Goal: Task Accomplishment & Management: Use online tool/utility

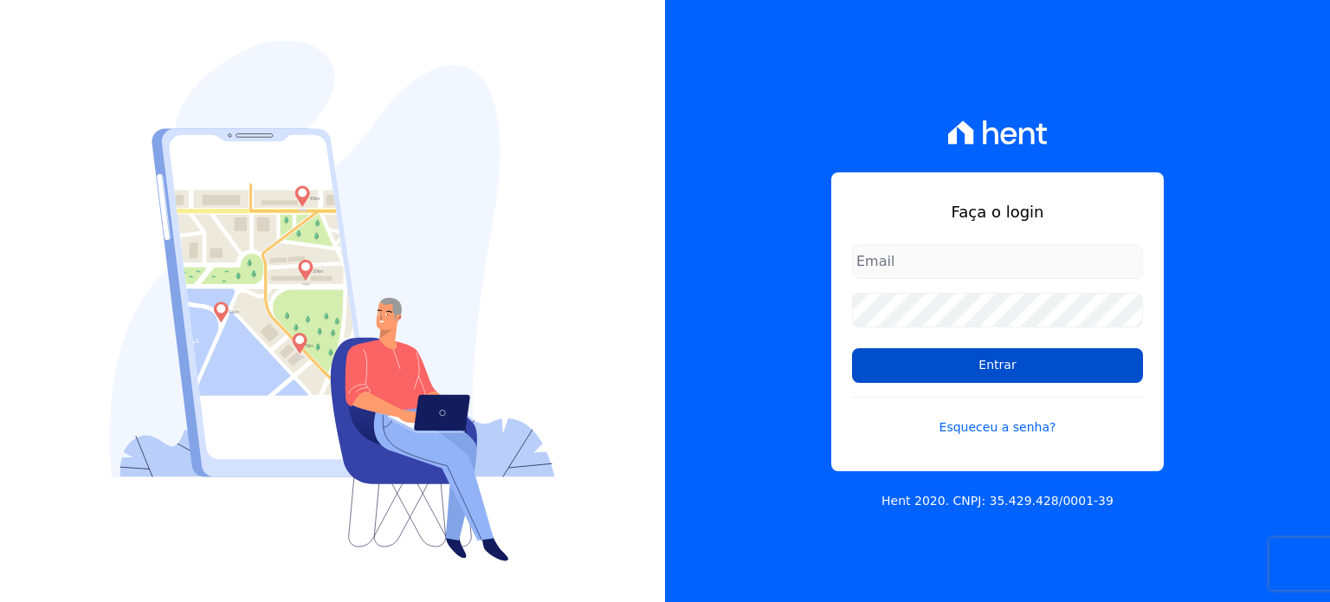
type input "[EMAIL_ADDRESS][PERSON_NAME][DOMAIN_NAME]"
click at [958, 357] on input "Entrar" at bounding box center [997, 365] width 291 height 35
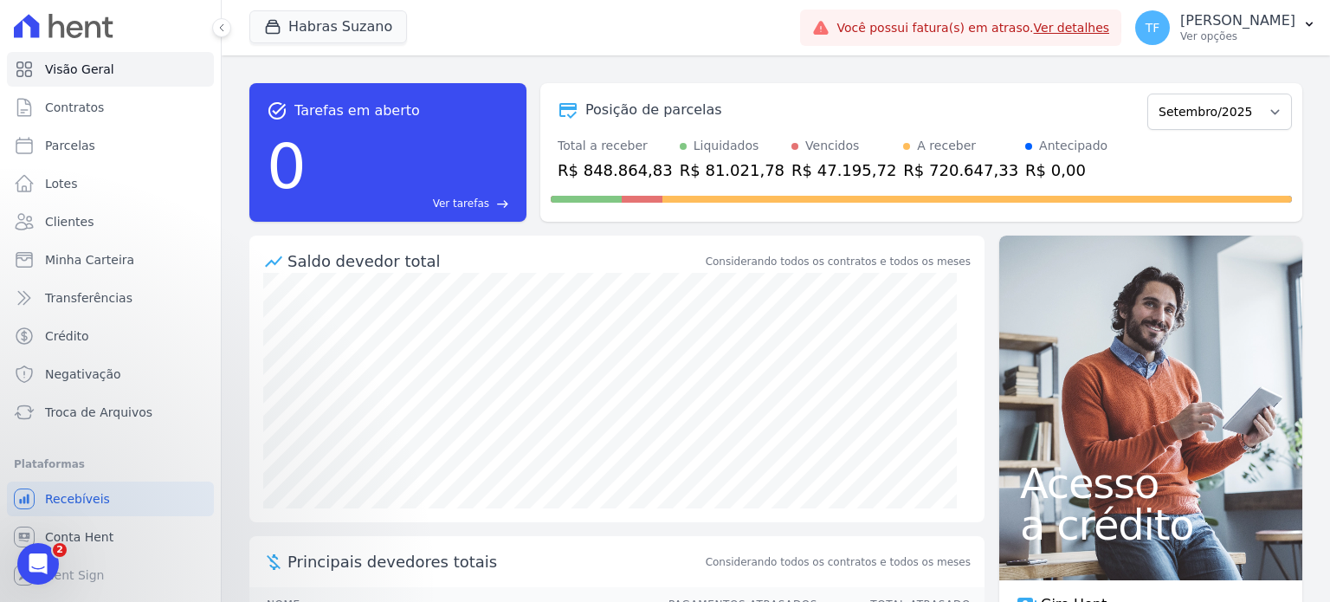
click at [1094, 26] on link "Ver detalhes" at bounding box center [1072, 28] width 76 height 14
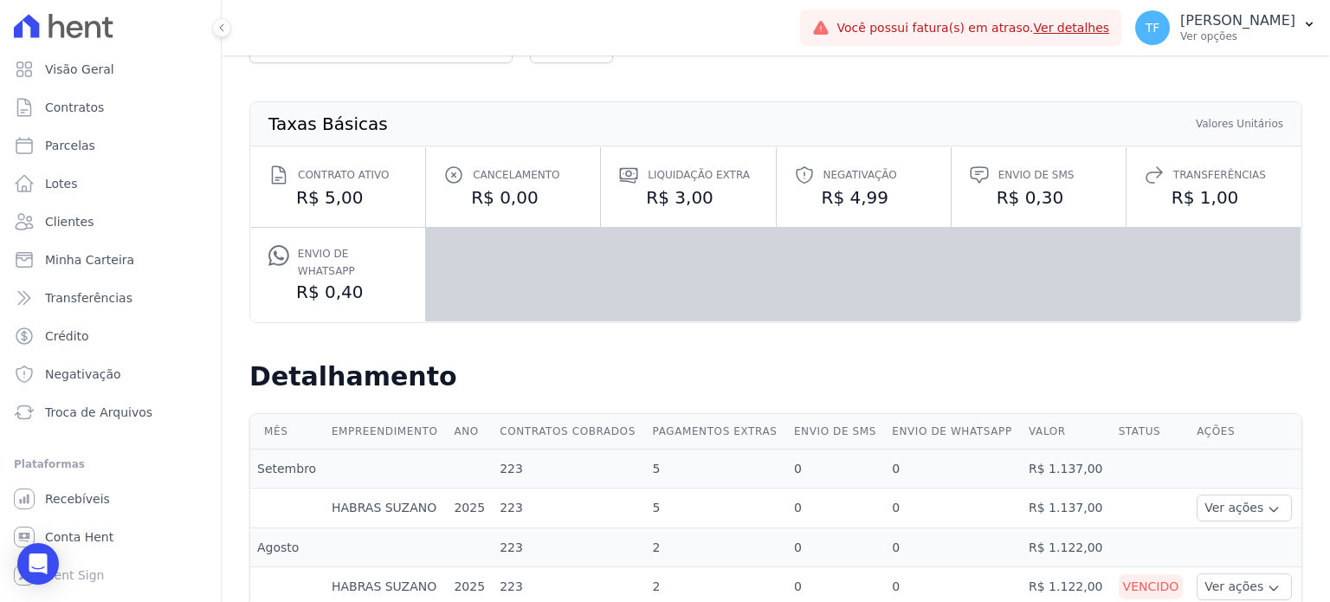
scroll to position [158, 0]
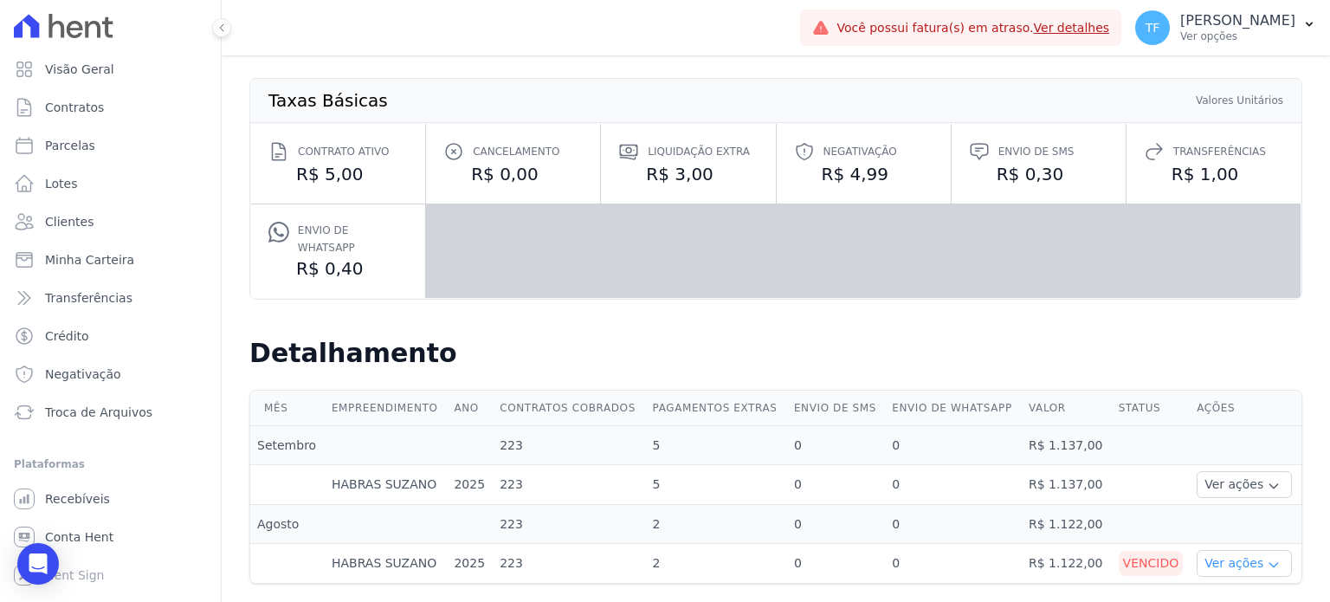
click at [1262, 550] on button "Ver ações" at bounding box center [1244, 563] width 95 height 27
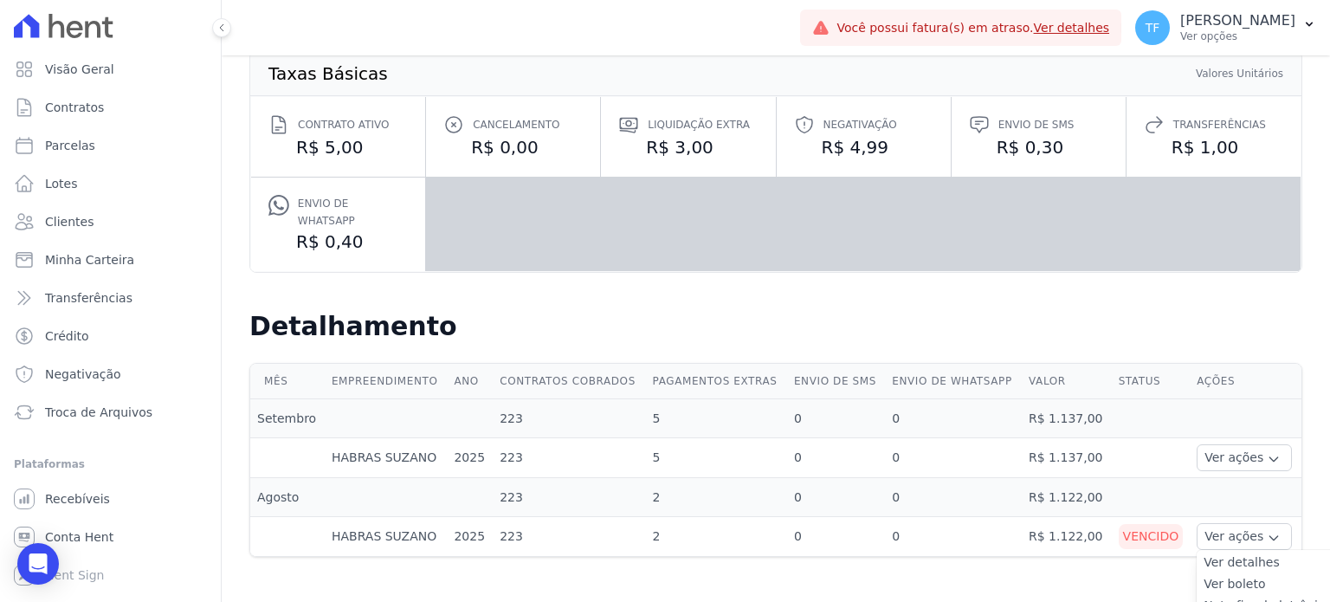
click at [1239, 553] on link "Ver detalhes" at bounding box center [1268, 562] width 128 height 18
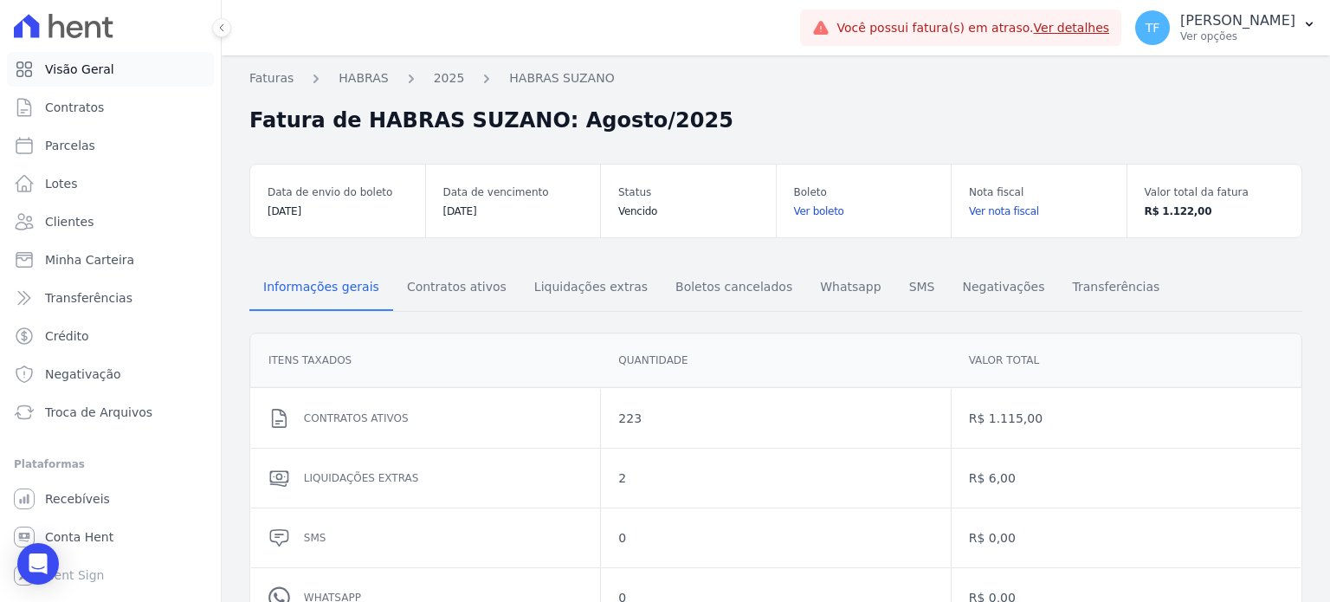
click at [107, 79] on link "Visão Geral" at bounding box center [110, 69] width 207 height 35
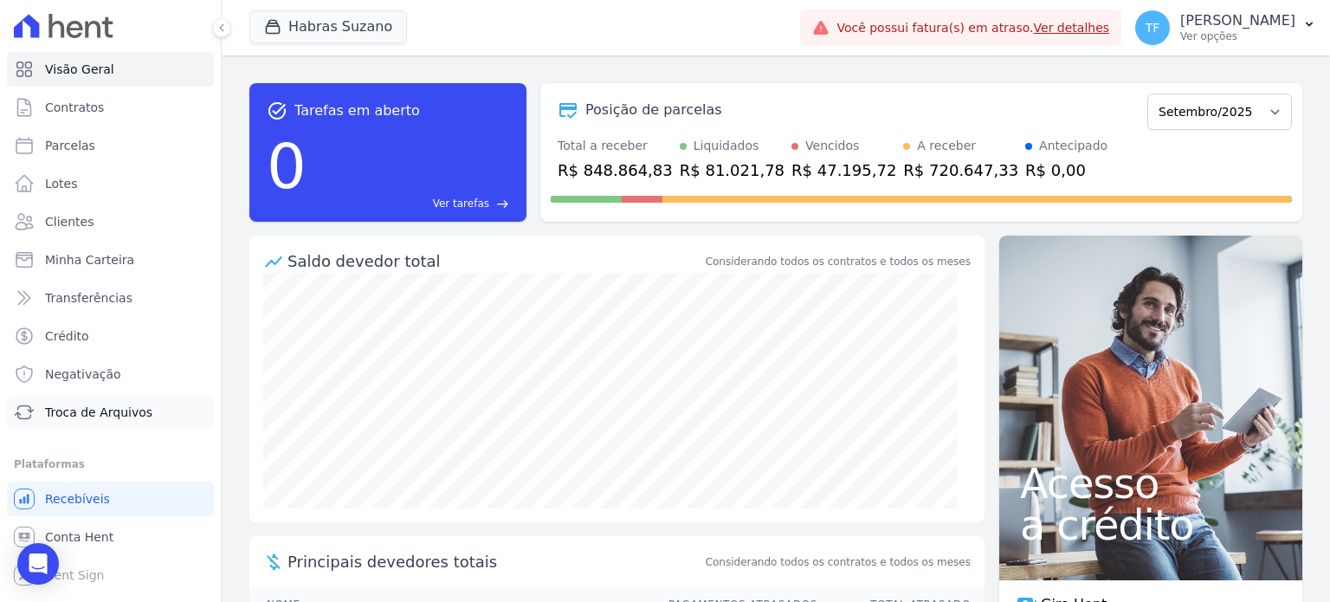
click at [102, 400] on link "Troca de Arquivos" at bounding box center [110, 412] width 207 height 35
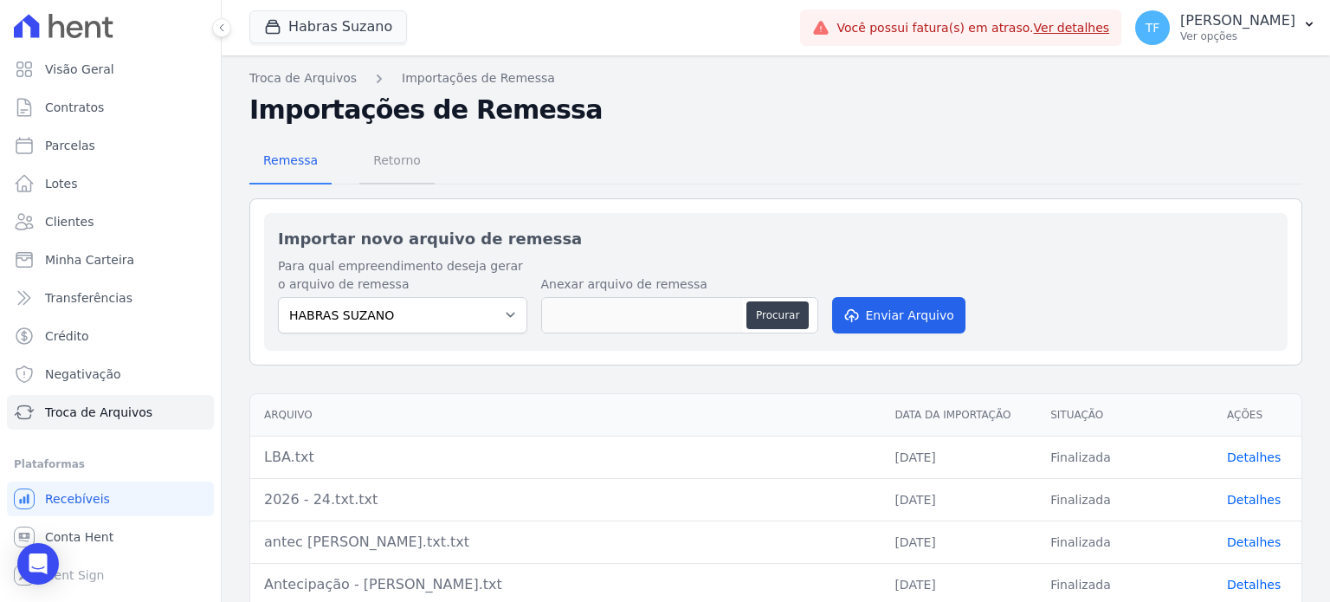
click at [385, 170] on span "Retorno" at bounding box center [397, 160] width 68 height 35
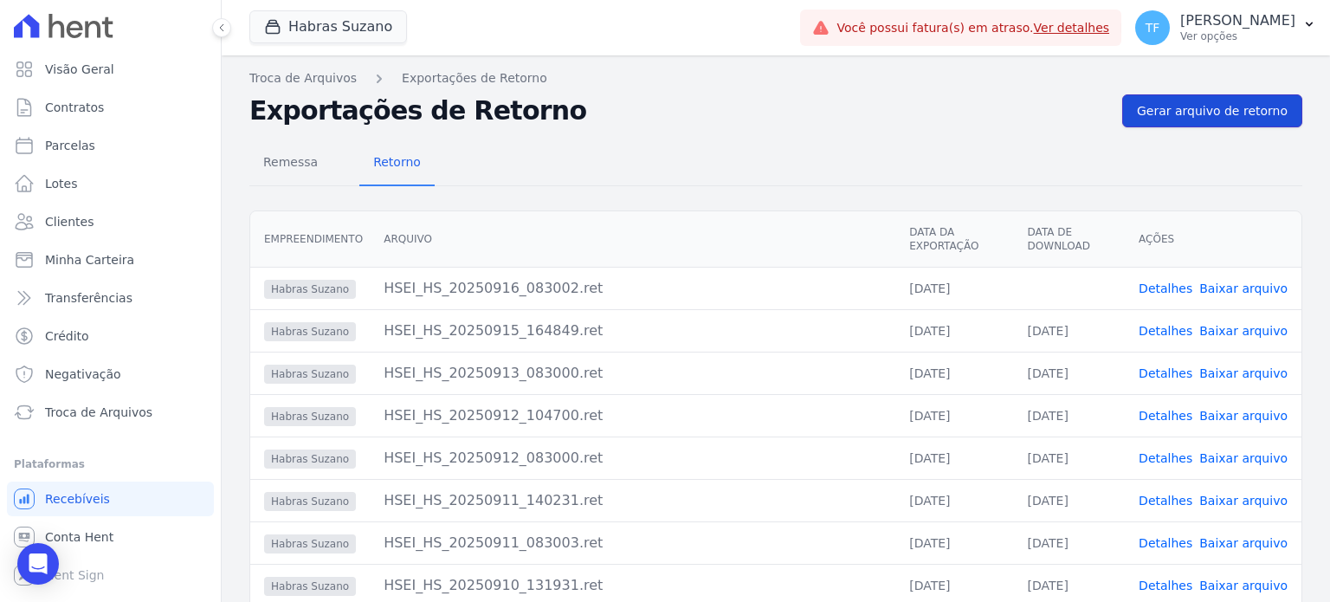
click at [1216, 120] on link "Gerar arquivo de retorno" at bounding box center [1212, 110] width 180 height 33
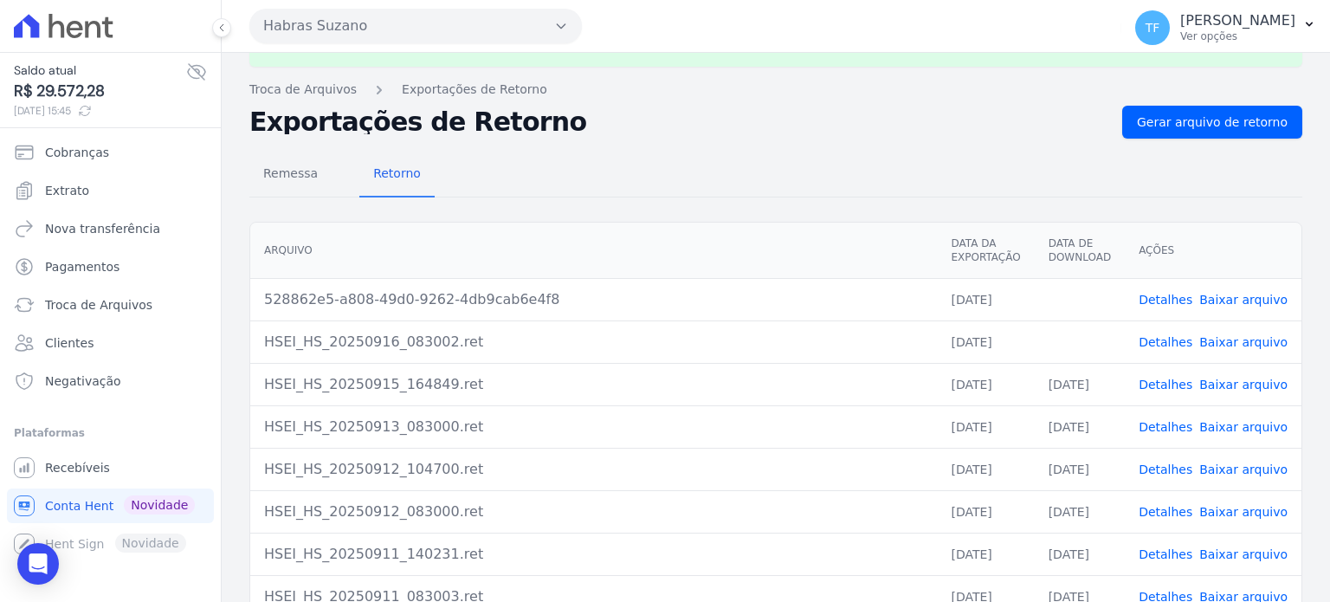
scroll to position [84, 0]
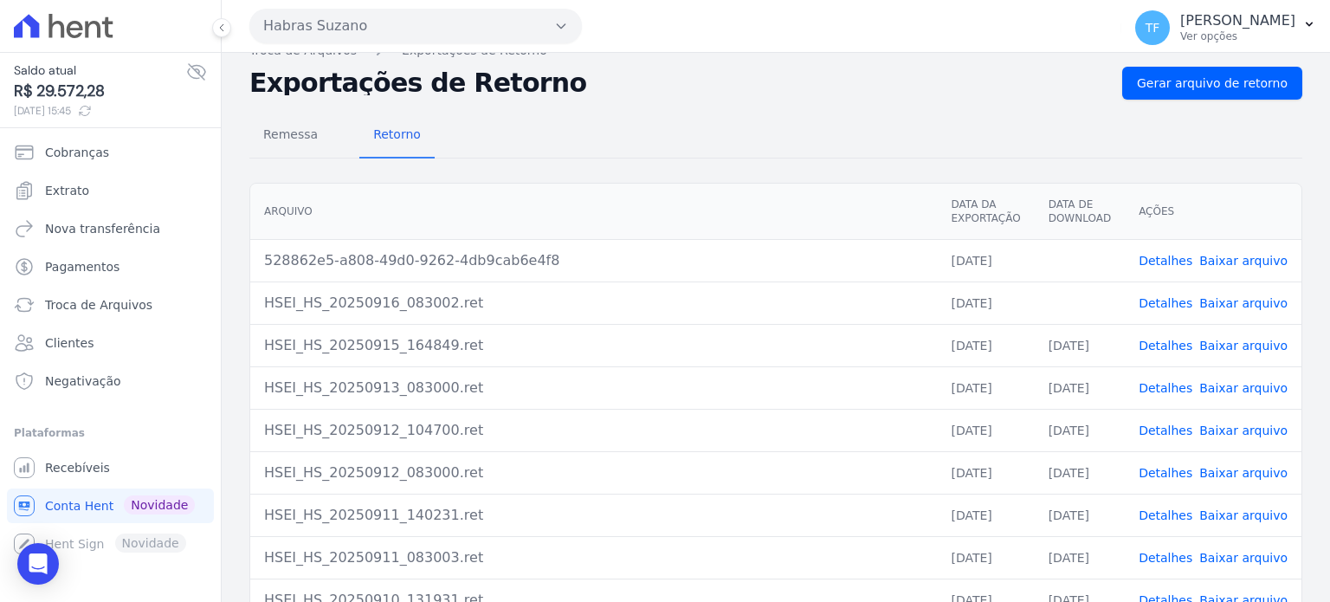
click at [1231, 254] on link "Baixar arquivo" at bounding box center [1243, 261] width 88 height 14
click at [1248, 297] on link "Baixar arquivo" at bounding box center [1243, 303] width 88 height 14
drag, startPoint x: 277, startPoint y: 129, endPoint x: 298, endPoint y: 132, distance: 20.9
click at [277, 129] on span "Remessa" at bounding box center [290, 134] width 75 height 35
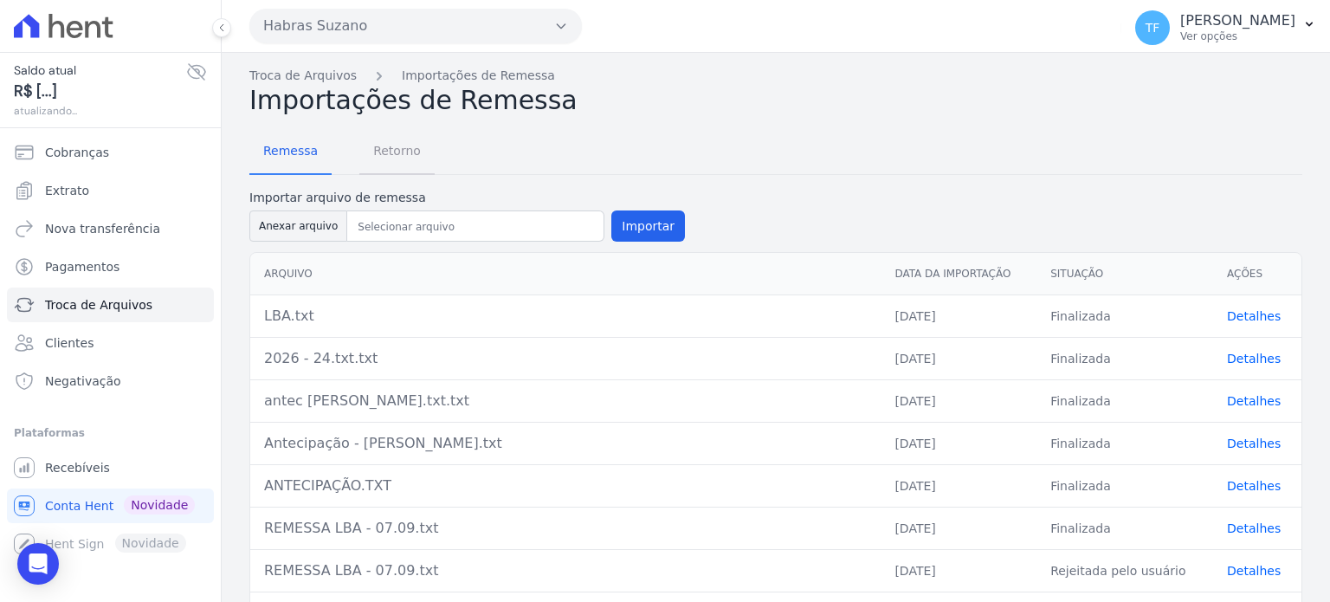
click at [383, 143] on span "Retorno" at bounding box center [397, 150] width 68 height 35
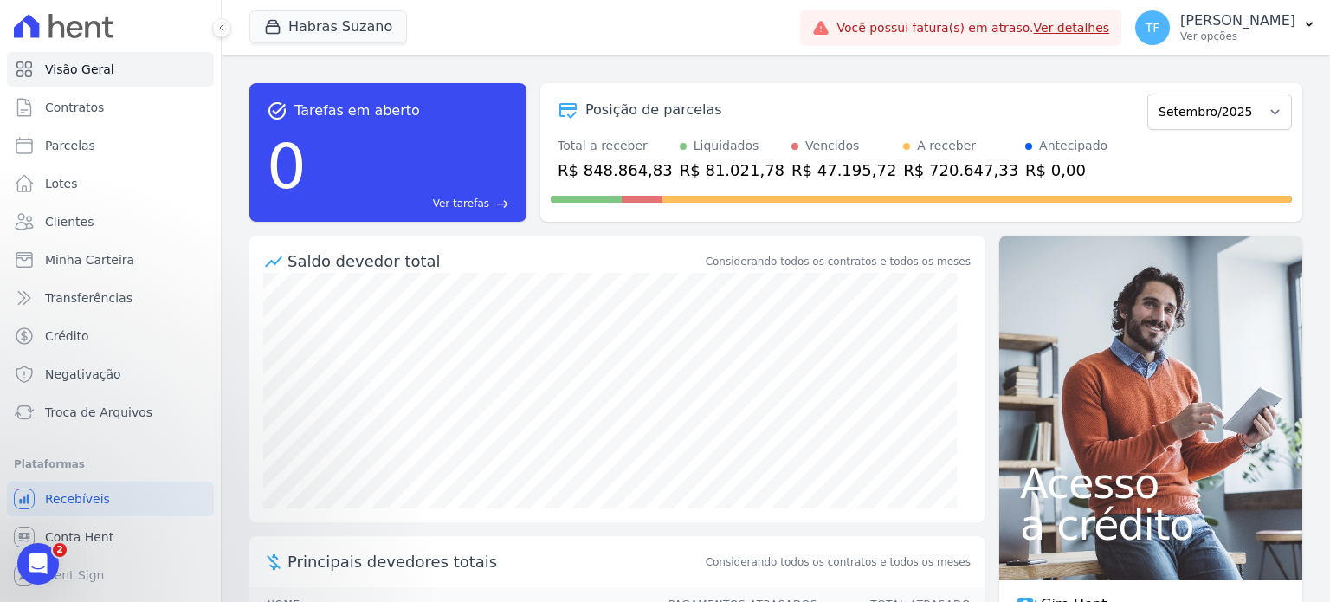
click at [1075, 27] on link "Ver detalhes" at bounding box center [1072, 28] width 76 height 14
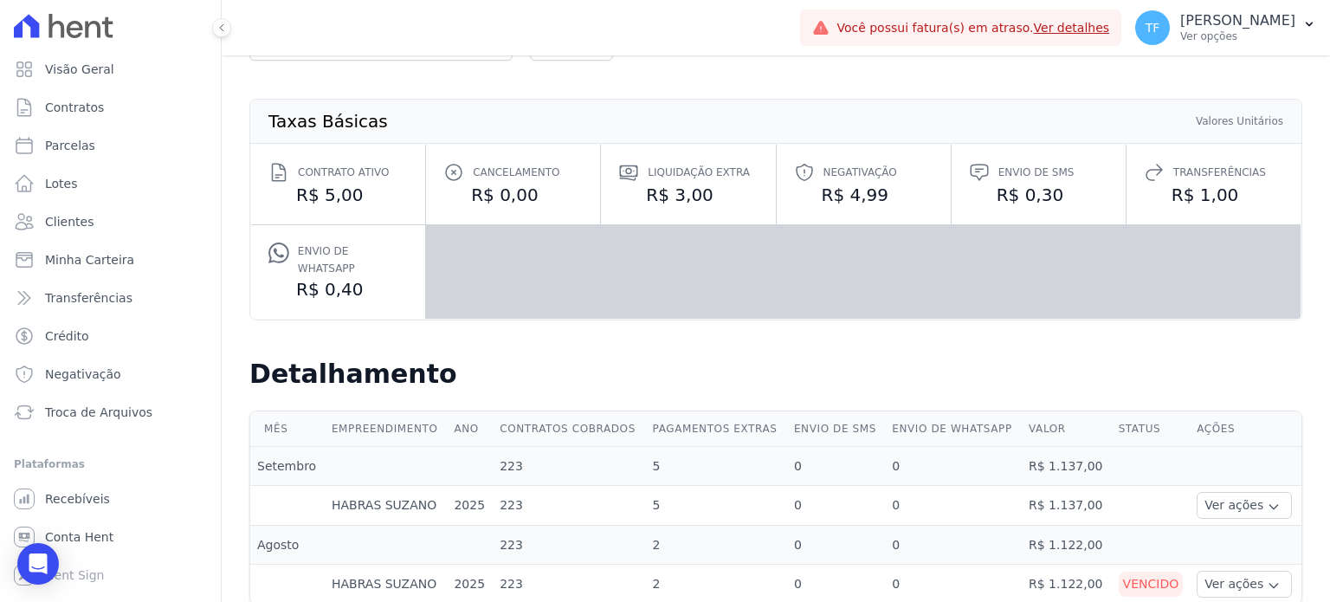
scroll to position [158, 0]
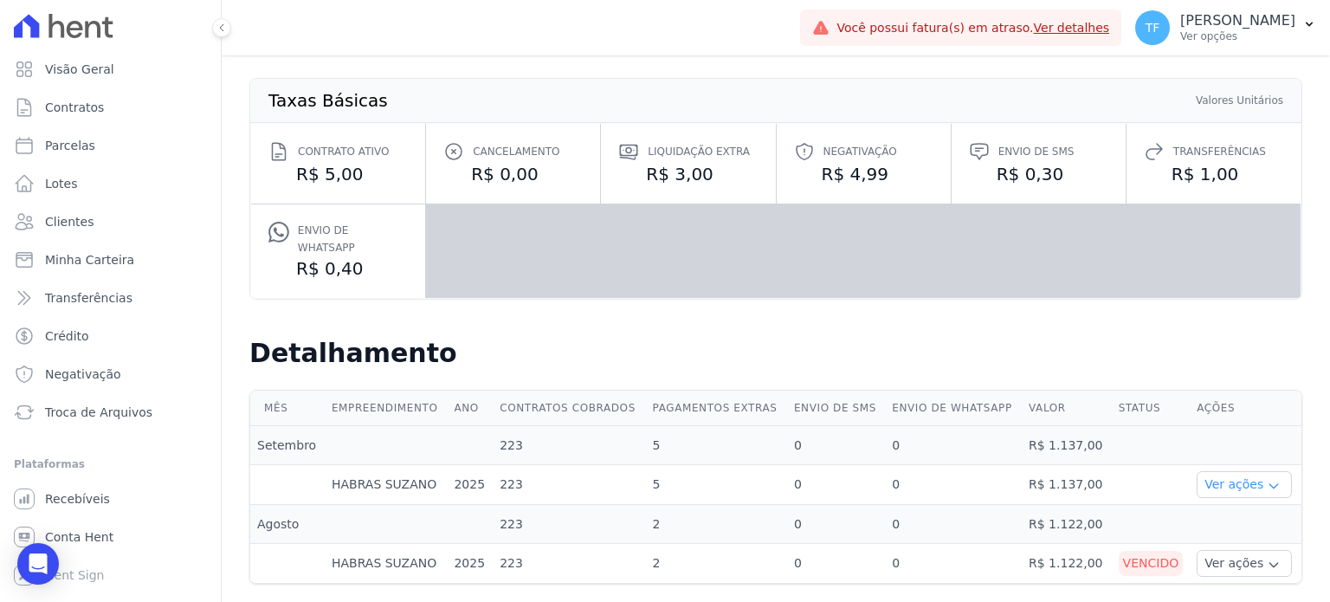
click at [1267, 479] on icon "button" at bounding box center [1274, 486] width 14 height 14
click at [1243, 501] on link "Ver detalhes" at bounding box center [1242, 510] width 76 height 18
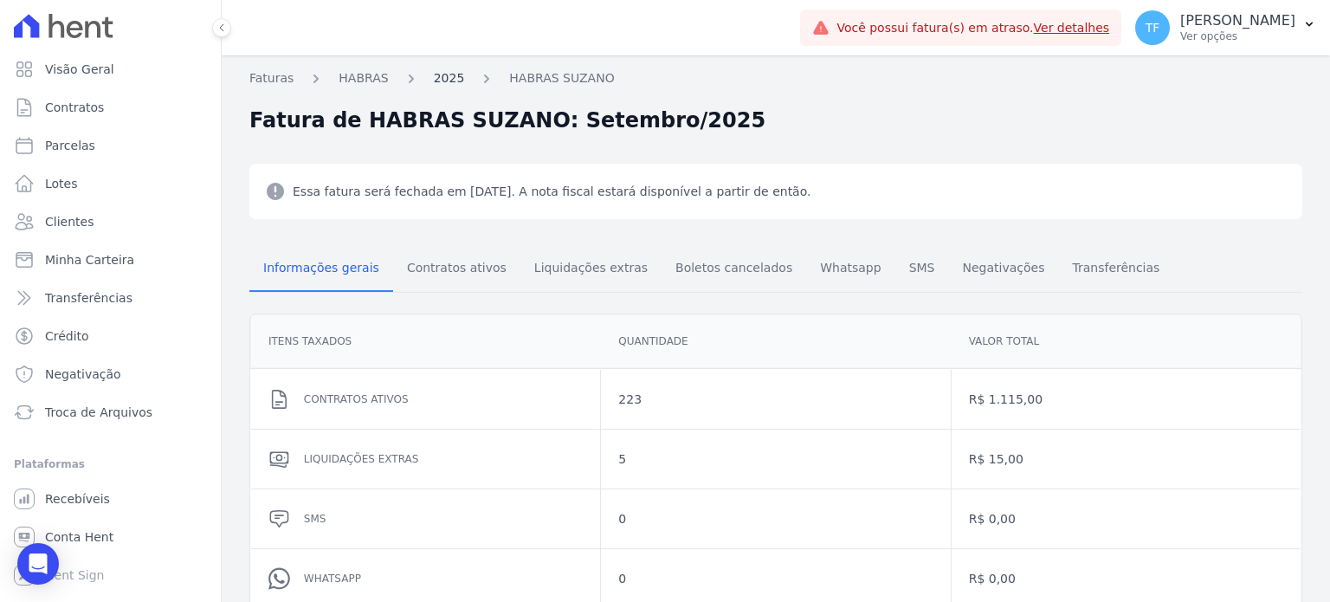
click at [434, 81] on link "2025" at bounding box center [449, 78] width 31 height 18
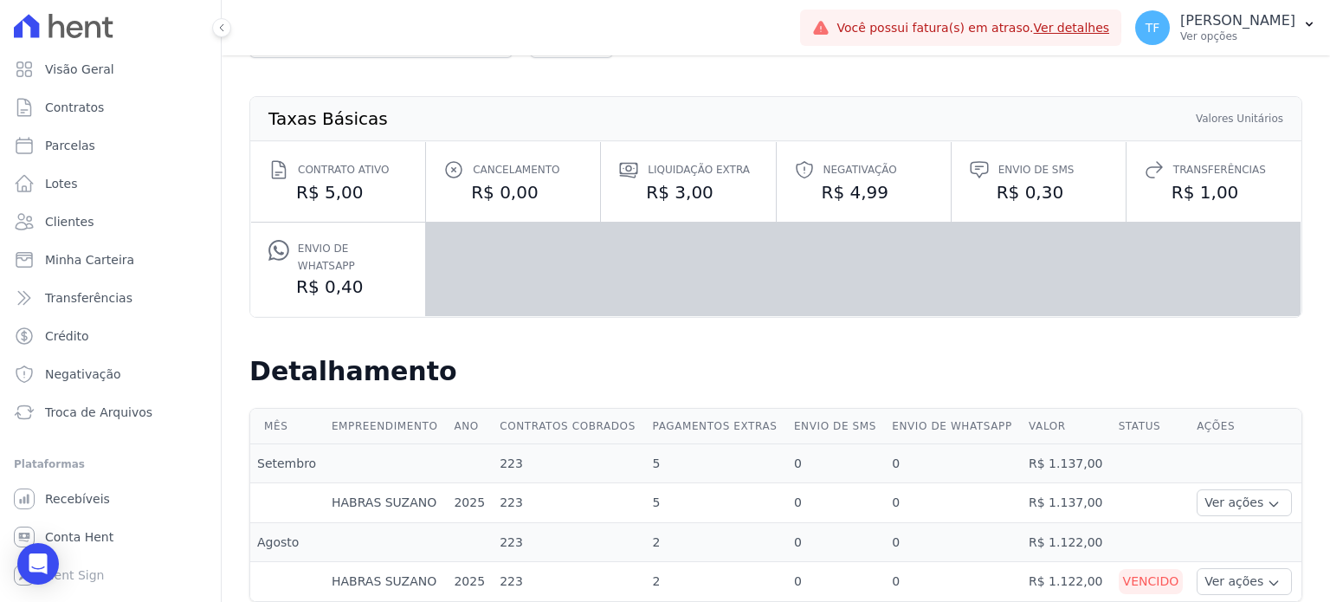
scroll to position [158, 0]
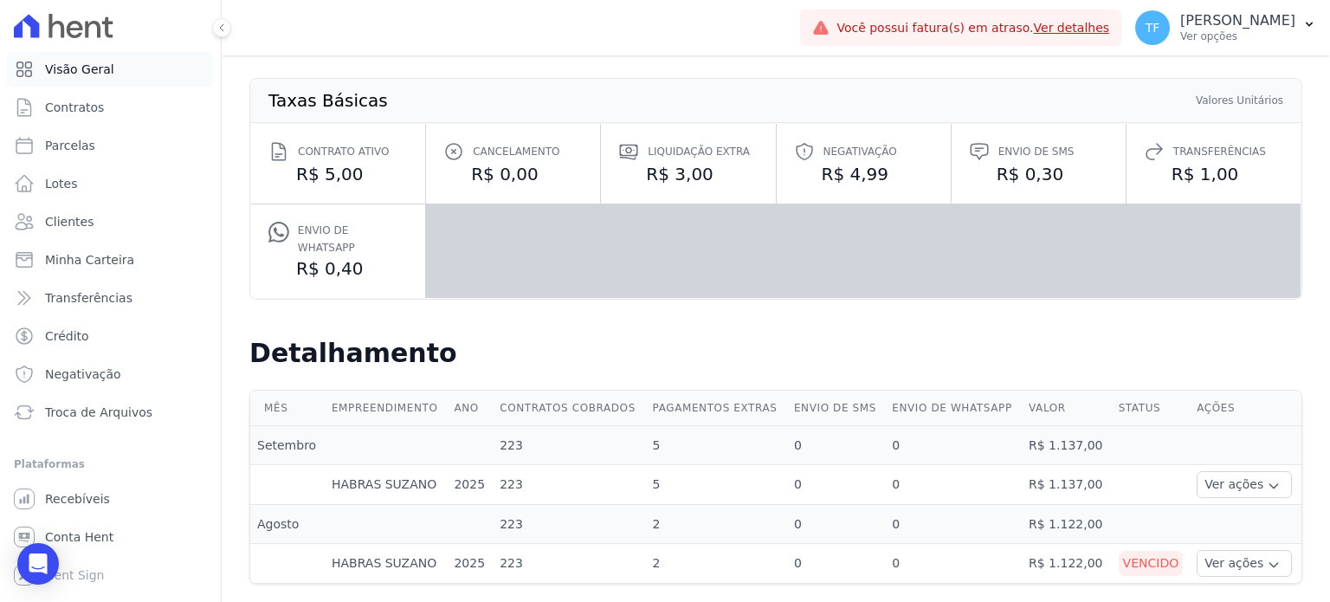
click at [90, 70] on span "Visão Geral" at bounding box center [79, 69] width 69 height 17
